Goal: Task Accomplishment & Management: Use online tool/utility

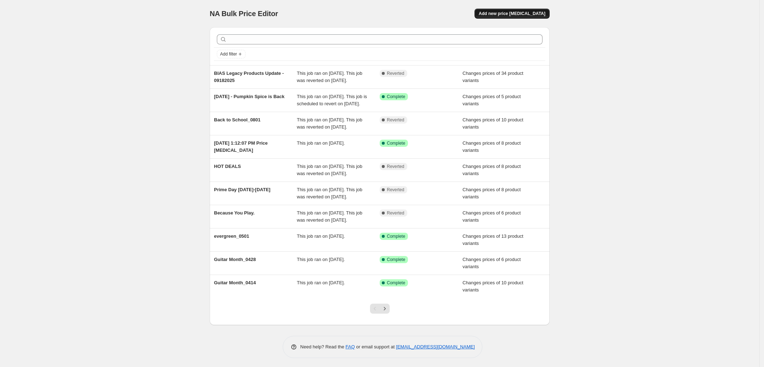
click at [525, 14] on span "Add new price [MEDICAL_DATA]" at bounding box center [512, 14] width 67 height 6
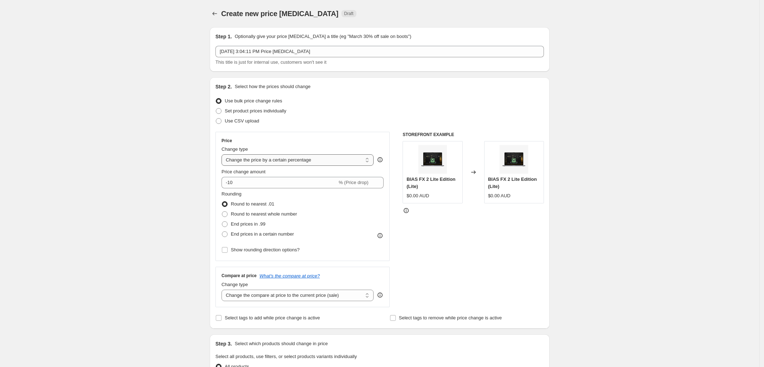
click at [307, 157] on select "Change the price to a certain amount Change the price by a certain amount Chang…" at bounding box center [297, 159] width 152 height 11
select select "ecap"
click at [224, 154] on select "Change the price to a certain amount Change the price by a certain amount Chang…" at bounding box center [297, 159] width 152 height 11
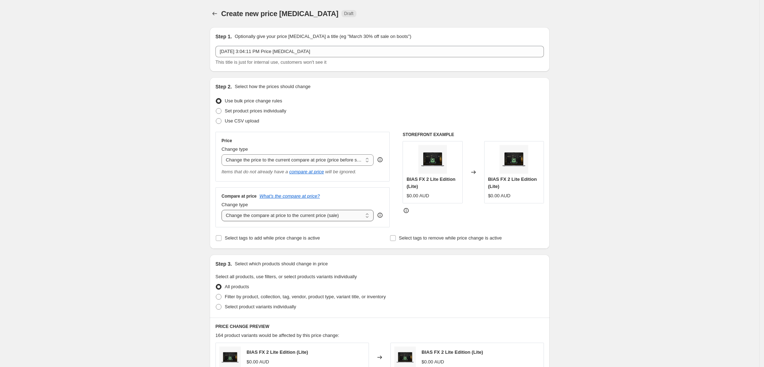
click at [322, 217] on select "Change the compare at price to the current price (sale) Change the compare at p…" at bounding box center [297, 215] width 152 height 11
select select "no_change"
click at [224, 210] on select "Change the compare at price to the current price (sale) Change the compare at p…" at bounding box center [297, 215] width 152 height 11
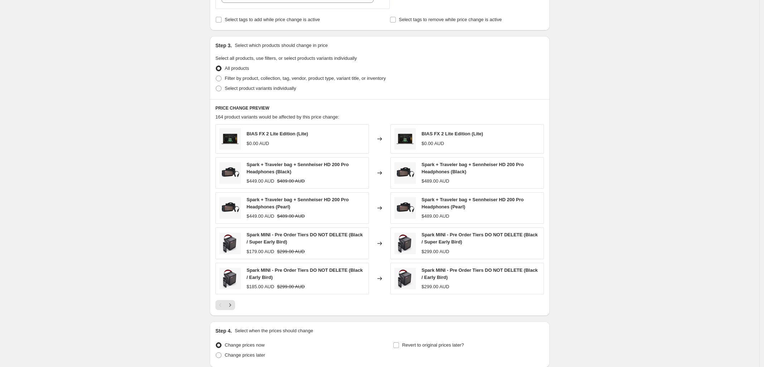
scroll to position [224, 0]
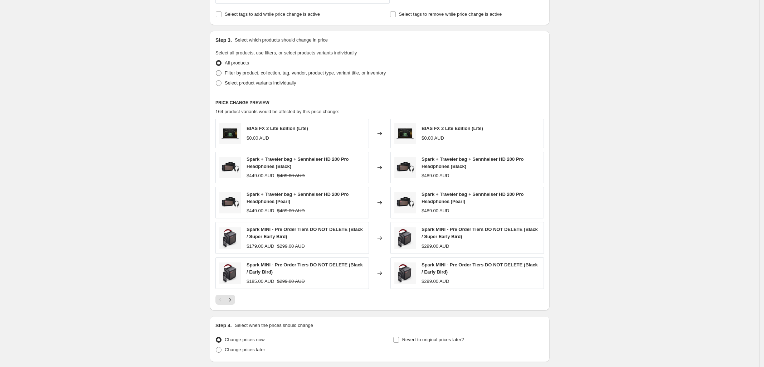
click at [221, 73] on span at bounding box center [219, 73] width 6 height 6
click at [216, 70] on input "Filter by product, collection, tag, vendor, product type, variant title, or inv…" at bounding box center [216, 70] width 0 height 0
radio input "true"
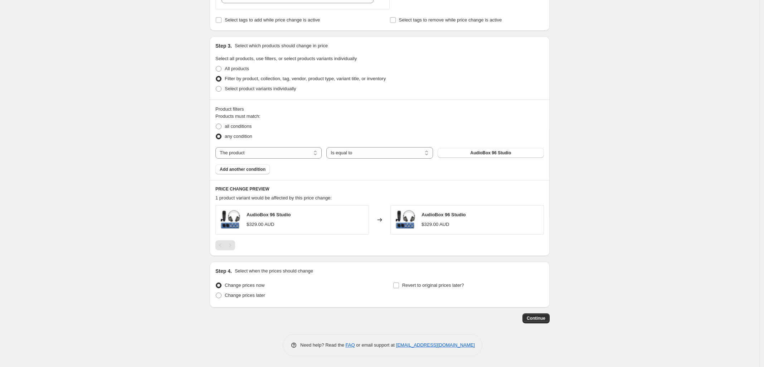
scroll to position [219, 0]
click at [296, 154] on select "The product The product's collection The product's tag The product's vendor The…" at bounding box center [268, 152] width 106 height 11
select select "collection"
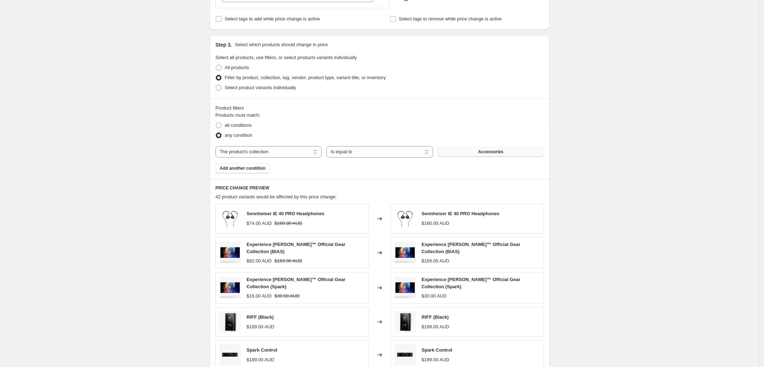
click at [493, 149] on button "Accessories" at bounding box center [490, 152] width 106 height 10
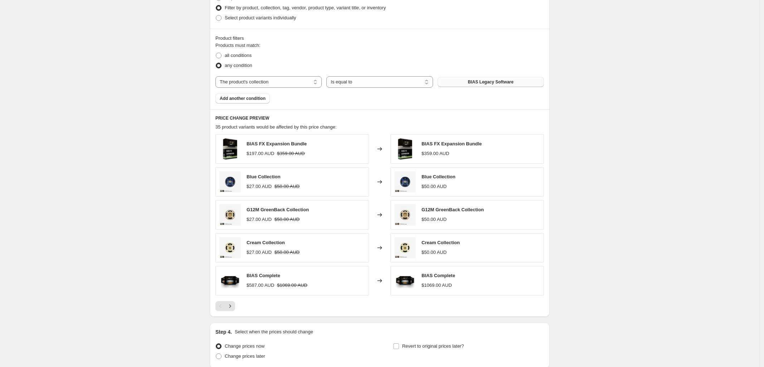
scroll to position [351, 0]
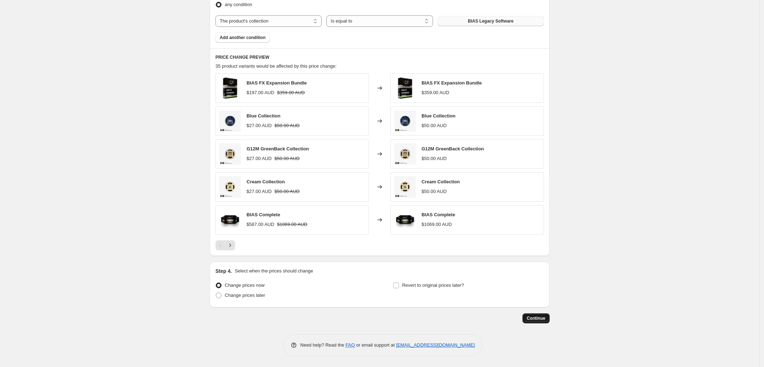
click at [538, 318] on span "Continue" at bounding box center [536, 318] width 19 height 6
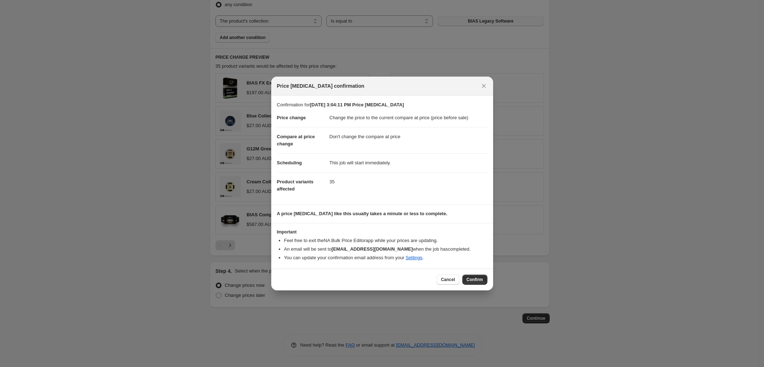
click at [474, 277] on span "Confirm" at bounding box center [474, 279] width 16 height 6
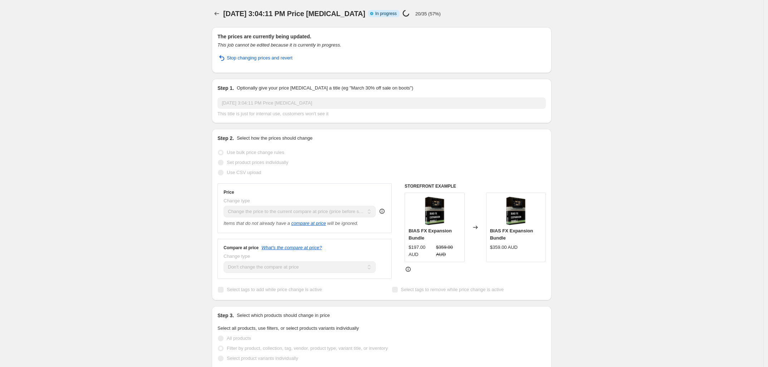
select select "ecap"
select select "no_change"
select select "collection"
